Goal: Use online tool/utility

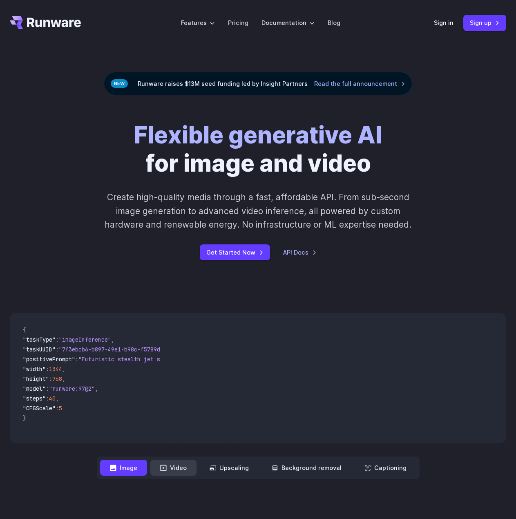
click at [175, 470] on button "Video" at bounding box center [173, 467] width 46 height 16
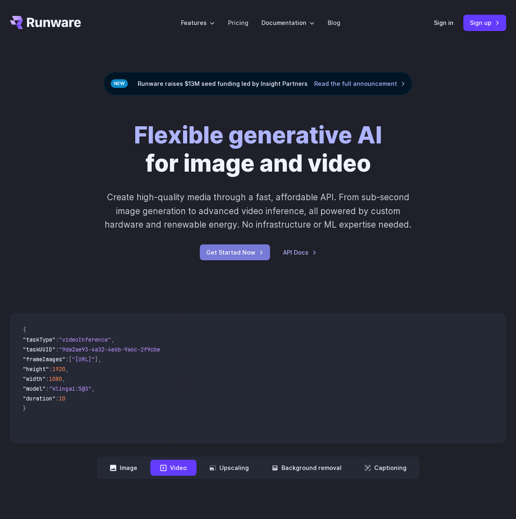
click at [234, 253] on link "Get Started Now" at bounding box center [235, 252] width 70 height 16
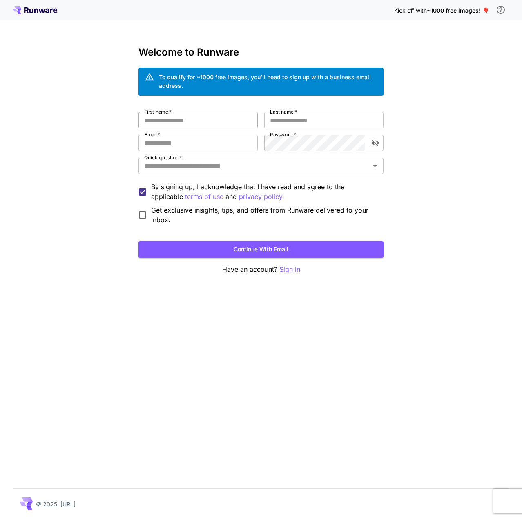
click at [223, 116] on input "First name   *" at bounding box center [197, 120] width 119 height 16
type input "****"
type input "**********"
click at [324, 170] on input "Quick question   *" at bounding box center [254, 165] width 227 height 11
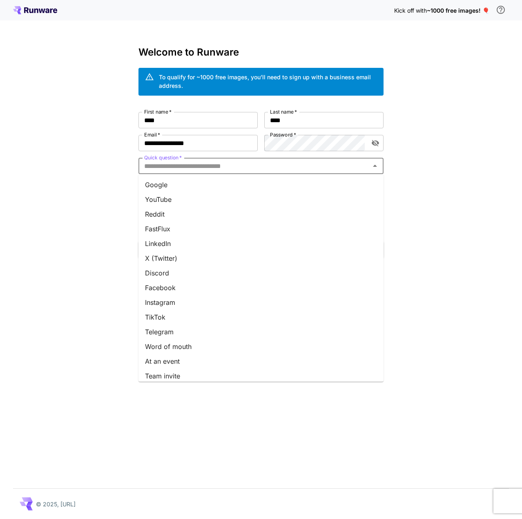
click at [309, 246] on li "LinkedIn" at bounding box center [260, 243] width 245 height 15
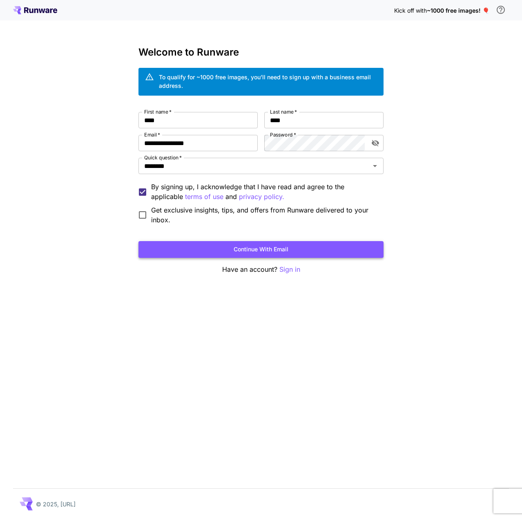
click at [288, 249] on button "Continue with email" at bounding box center [260, 249] width 245 height 17
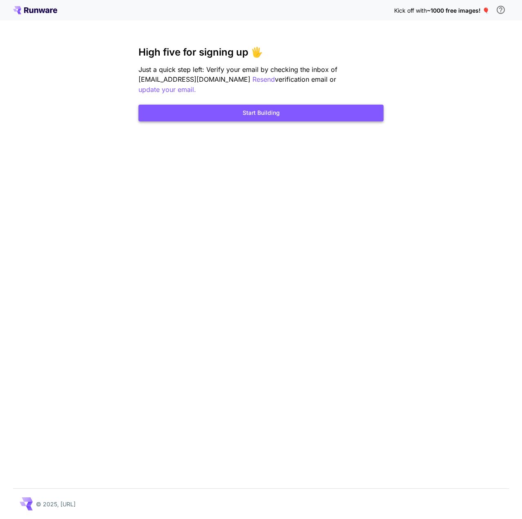
click at [261, 105] on button "Start Building" at bounding box center [260, 113] width 245 height 17
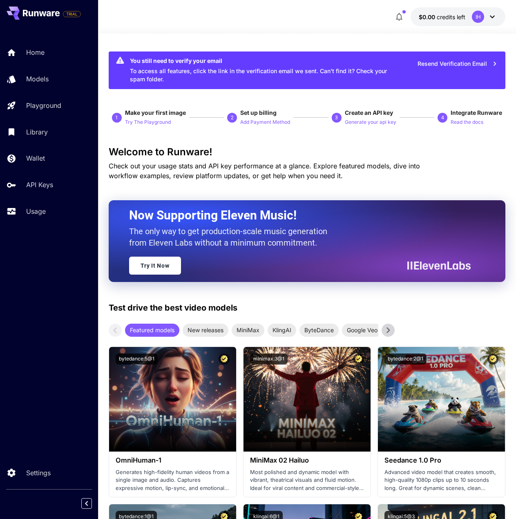
click at [474, 319] on div "Test drive the best video models Featured models New releases MiniMax KlingAI B…" at bounding box center [307, 318] width 397 height 35
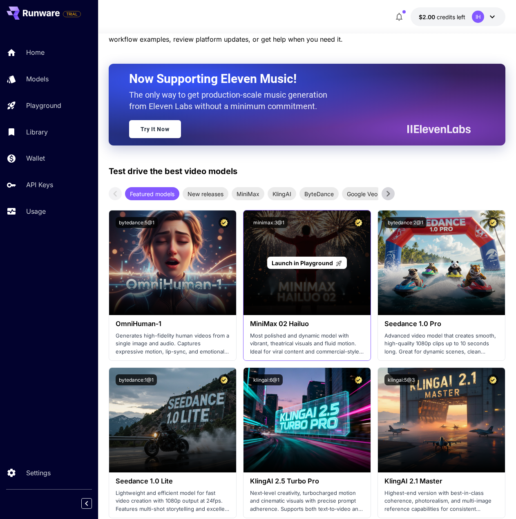
scroll to position [82, 0]
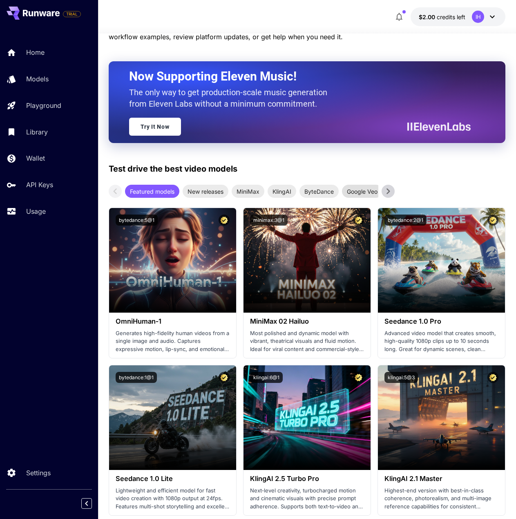
click at [364, 191] on span "Google Veo" at bounding box center [362, 191] width 40 height 9
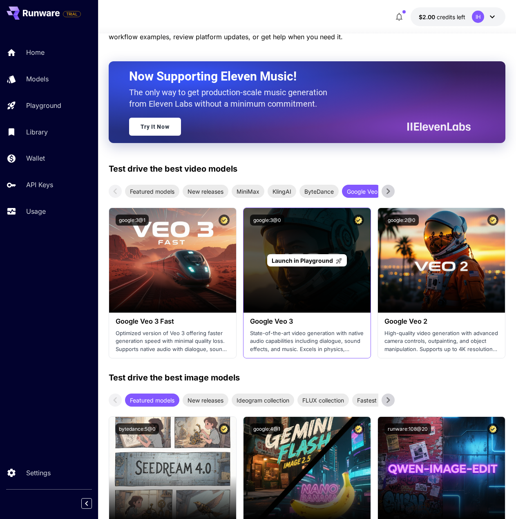
click at [292, 258] on span "Launch in Playground" at bounding box center [302, 260] width 61 height 7
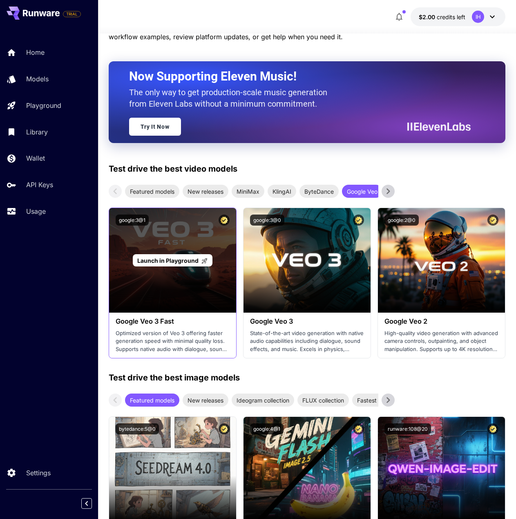
click at [183, 266] on div "Launch in Playground" at bounding box center [173, 260] width 80 height 13
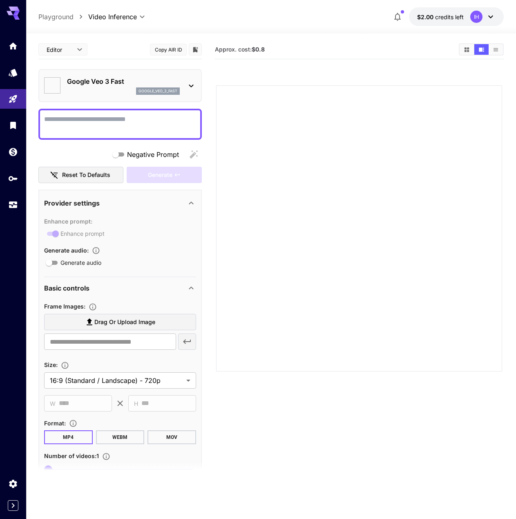
type input "*"
click at [145, 127] on textarea "Negative Prompt" at bounding box center [120, 124] width 152 height 20
click at [145, 130] on textarea "Negative Prompt" at bounding box center [120, 124] width 152 height 20
